Goal: Register for event/course

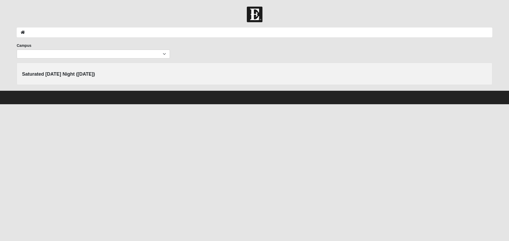
click at [152, 102] on footer at bounding box center [254, 98] width 509 height 14
click at [164, 55] on select "Arlington Baymeadows Eleven22 Online Fleming Island Jesup Mandarin North Jax Or…" at bounding box center [93, 54] width 153 height 9
select select "11"
click at [17, 50] on select "Arlington Baymeadows Eleven22 Online Fleming Island Jesup Mandarin North Jax Or…" at bounding box center [93, 54] width 153 height 9
